Goal: Check status

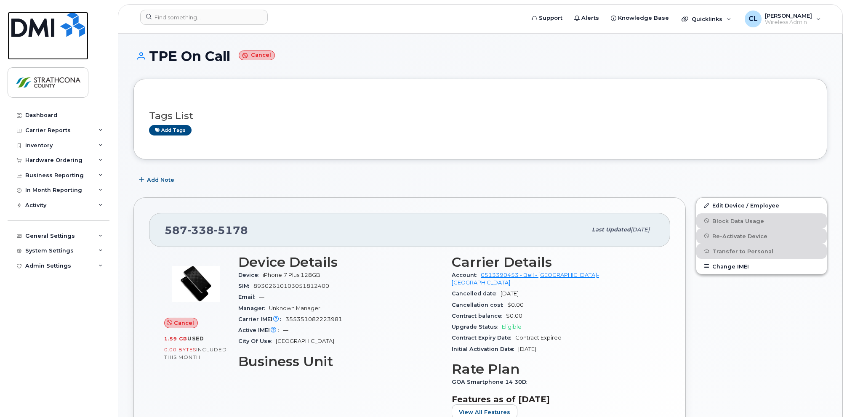
click at [35, 33] on img at bounding box center [48, 24] width 74 height 25
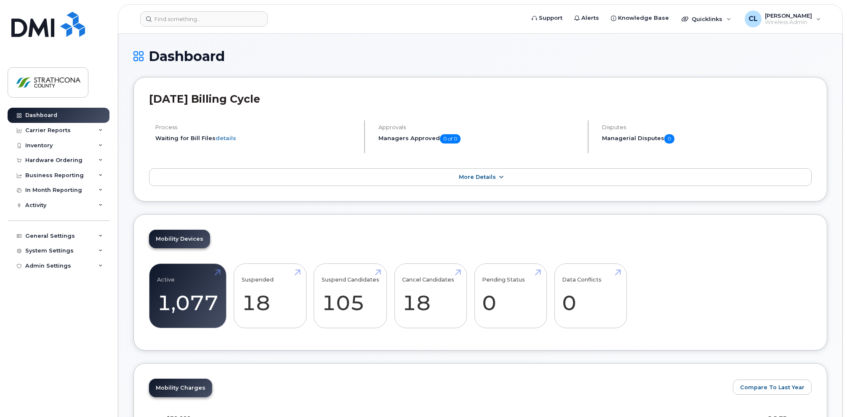
click at [499, 178] on icon at bounding box center [500, 177] width 7 height 5
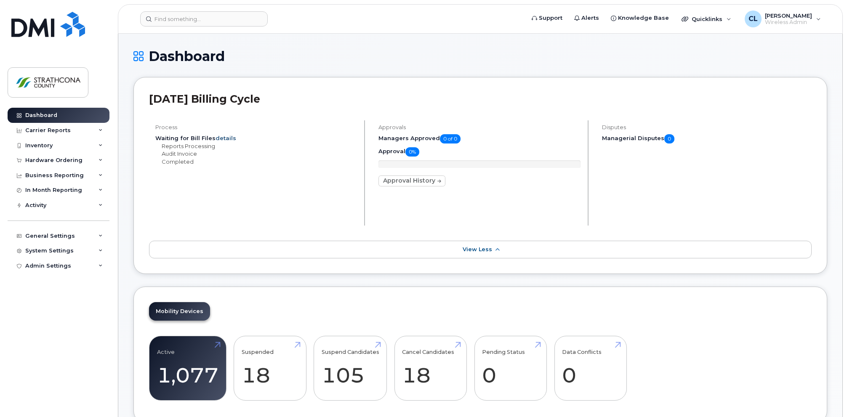
click at [224, 138] on link "details" at bounding box center [225, 138] width 21 height 7
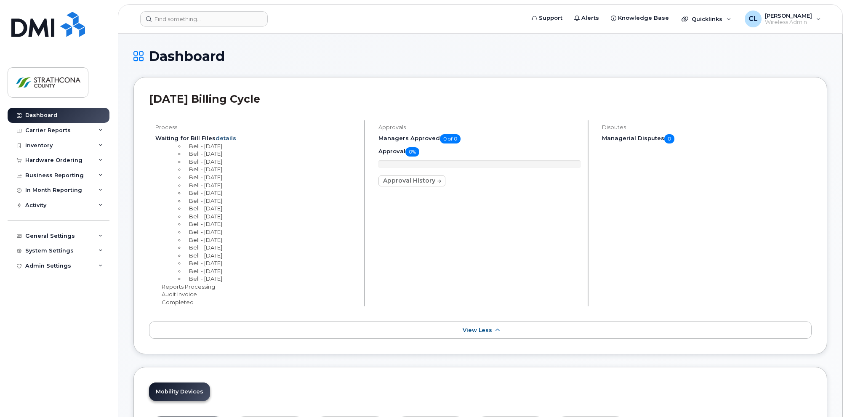
click at [224, 138] on link "details" at bounding box center [225, 138] width 21 height 7
